Goal: Navigation & Orientation: Find specific page/section

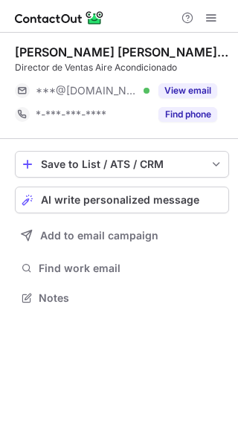
scroll to position [7, 7]
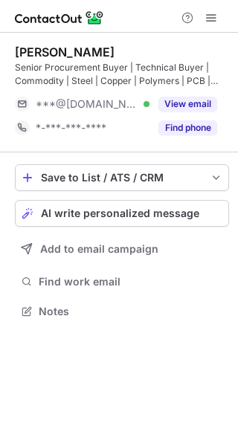
scroll to position [301, 238]
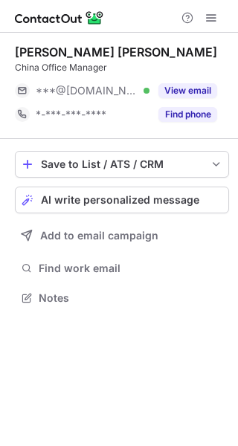
scroll to position [7, 7]
